Goal: Find contact information: Find contact information

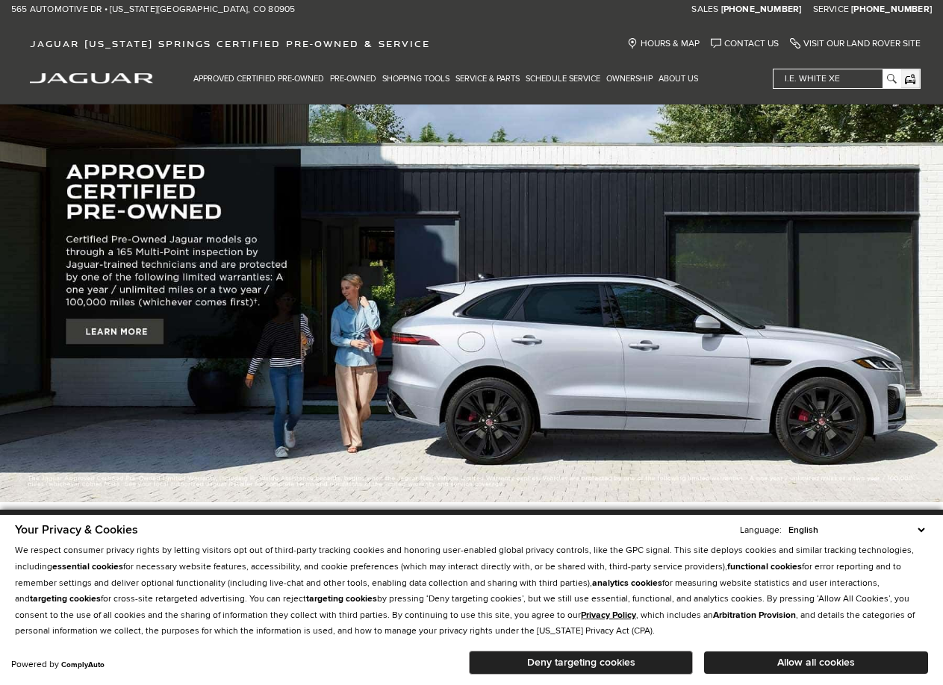
click at [592, 34] on div "Jaguar [US_STATE] Springs Certified Pre-Owned & Service Hours & Map Contact Us …" at bounding box center [471, 40] width 943 height 43
click at [664, 46] on link "Hours & Map" at bounding box center [663, 43] width 72 height 11
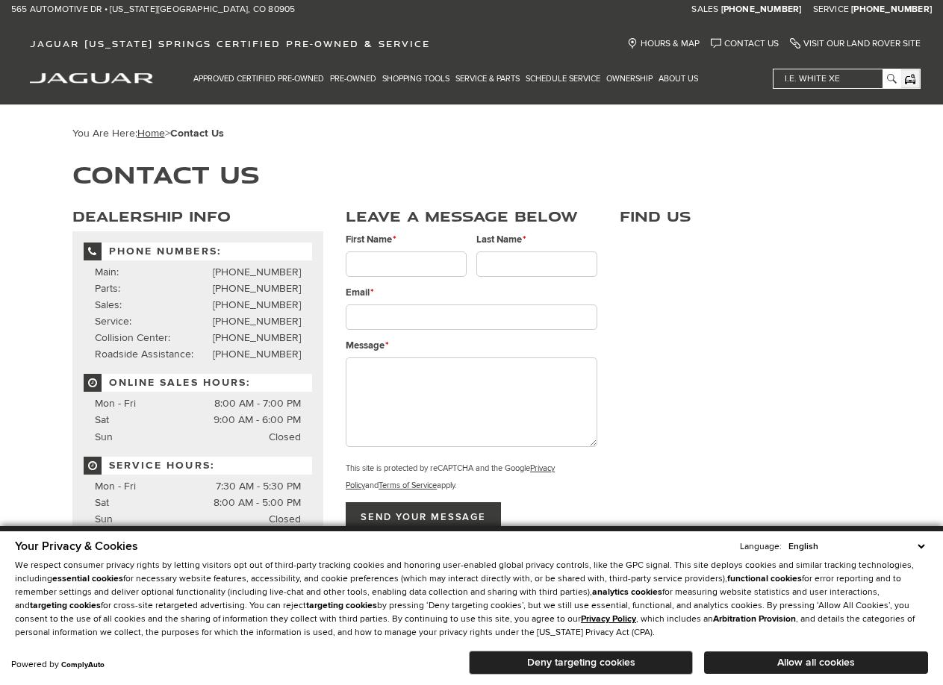
drag, startPoint x: 263, startPoint y: 10, endPoint x: 10, endPoint y: 11, distance: 252.3
click at [12, 11] on div "Sales : Call sales Phone Number (719) 302-1000 Service : Call service Phone Num…" at bounding box center [471, 9] width 943 height 19
copy link "565 Automotive Dr • Colorado Springs, CO US 80905"
click at [154, 11] on span "[US_STATE][GEOGRAPHIC_DATA]," at bounding box center [180, 9] width 141 height 19
